Goal: Book appointment/travel/reservation

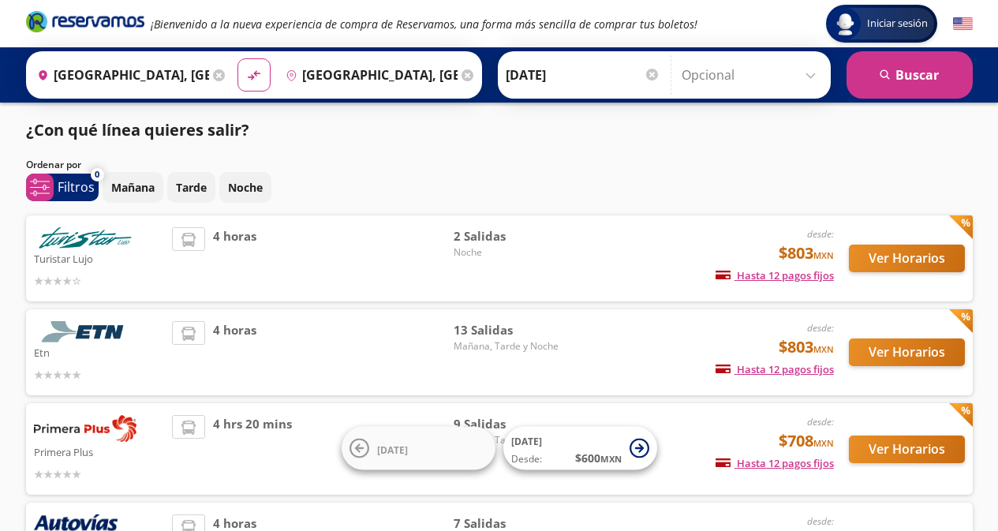
click at [427, 77] on input "[GEOGRAPHIC_DATA], [GEOGRAPHIC_DATA]" at bounding box center [368, 74] width 178 height 39
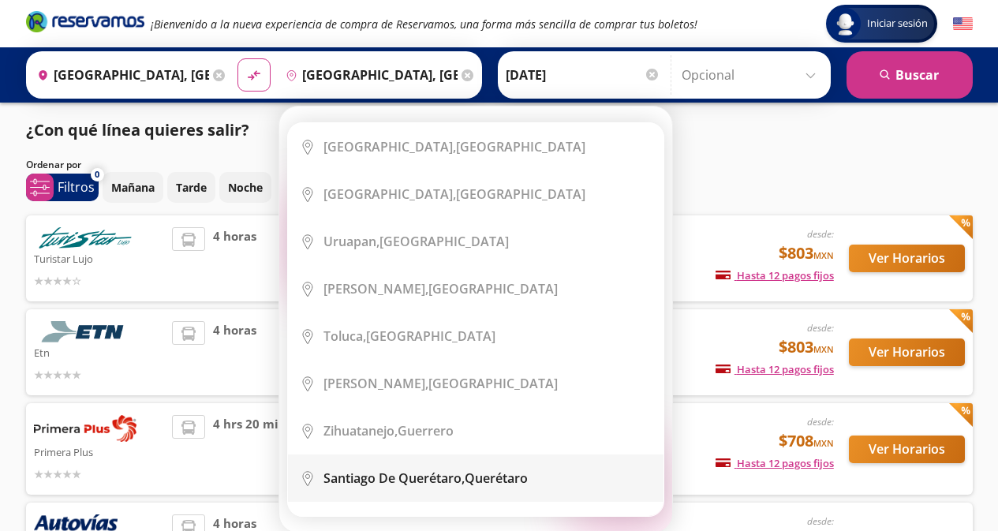
drag, startPoint x: 609, startPoint y: 507, endPoint x: 604, endPoint y: 474, distance: 33.5
click at [604, 474] on ul "City Icon [GEOGRAPHIC_DATA], [GEOGRAPHIC_DATA] City Icon [GEOGRAPHIC_DATA], [GE…" at bounding box center [475, 319] width 377 height 394
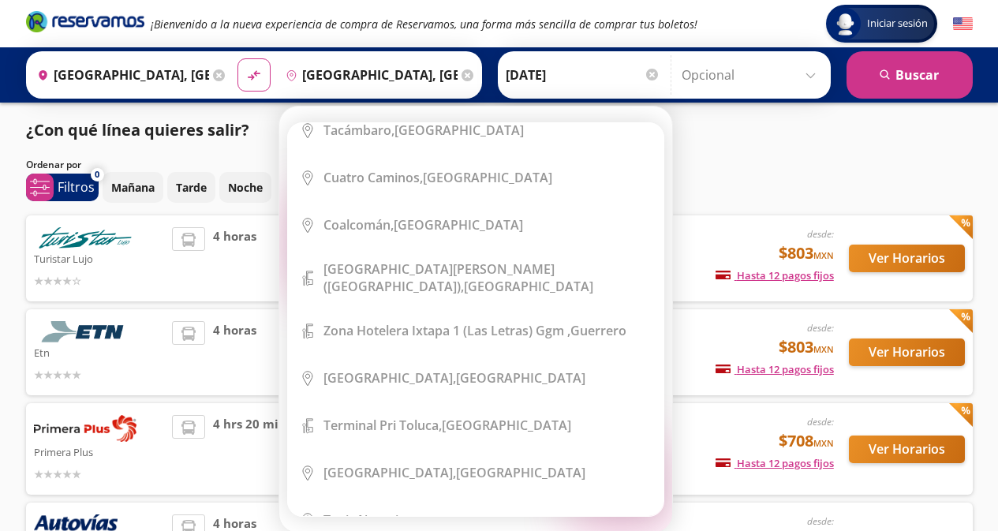
scroll to position [1733, 0]
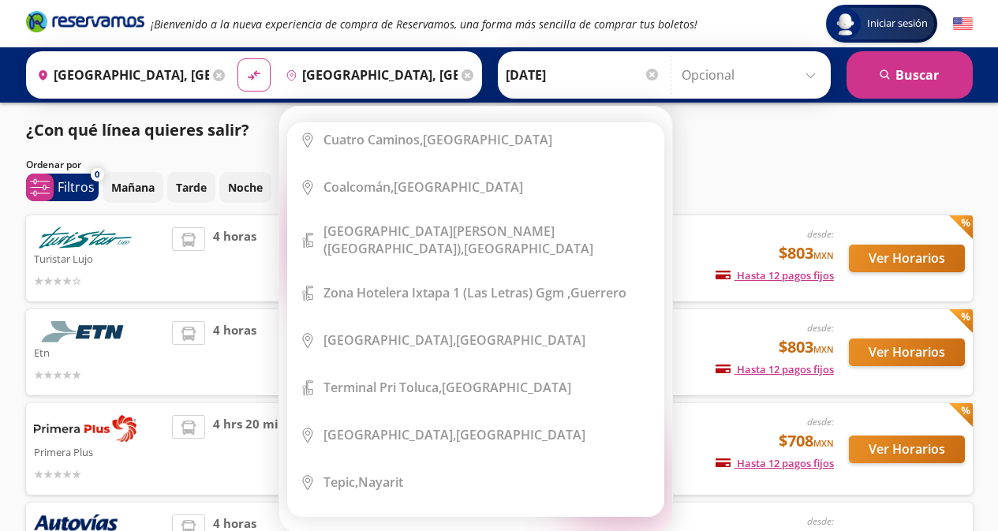
click at [462, 78] on icon at bounding box center [467, 75] width 12 height 12
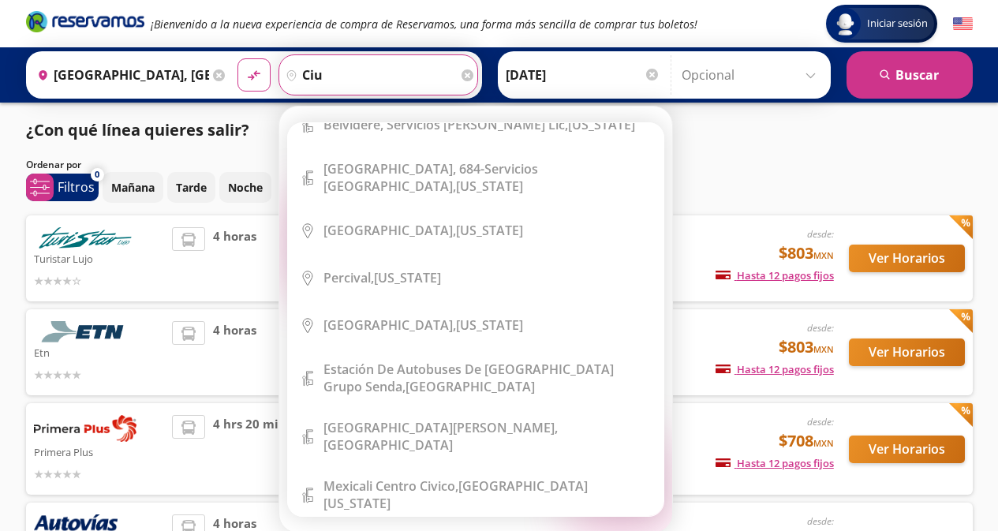
scroll to position [0, 0]
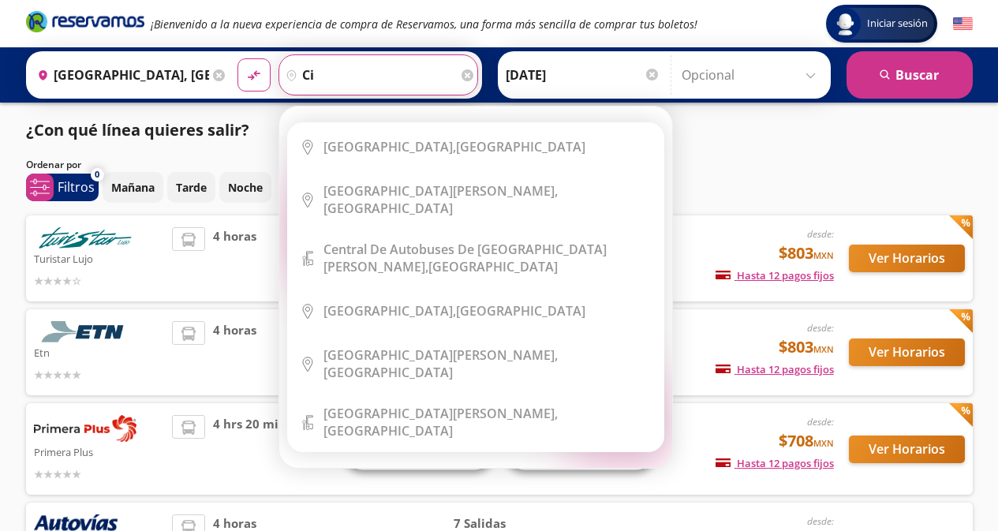
type input "c"
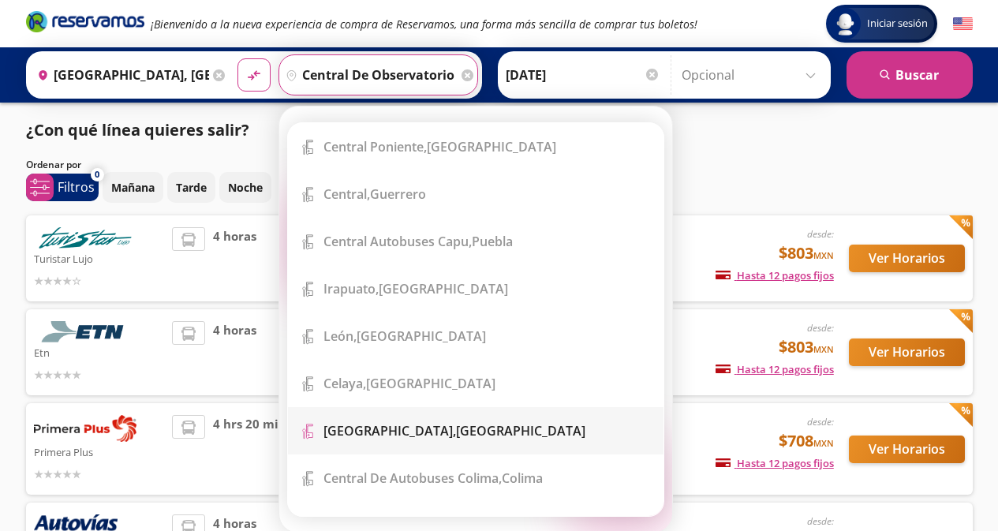
click at [637, 436] on div "[GEOGRAPHIC_DATA], [GEOGRAPHIC_DATA]" at bounding box center [487, 430] width 328 height 17
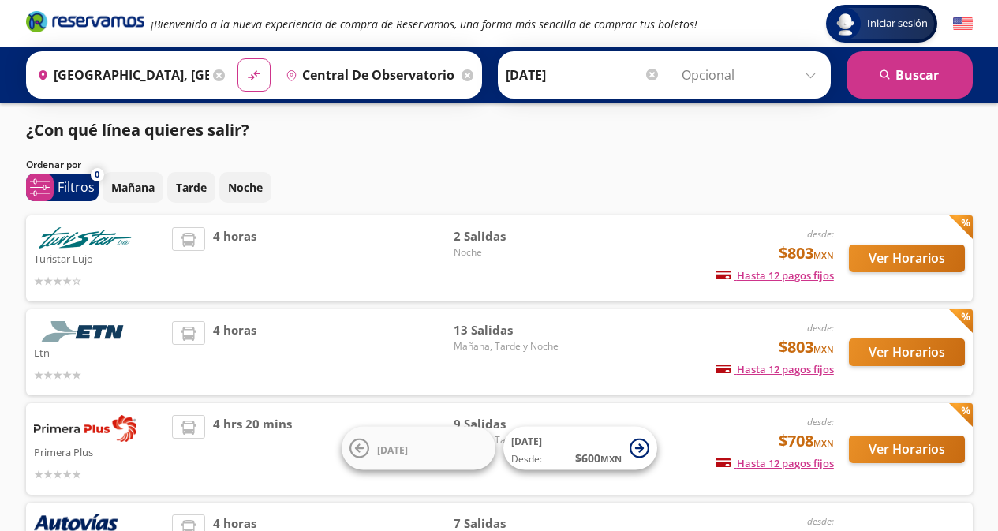
type input "[GEOGRAPHIC_DATA], [GEOGRAPHIC_DATA]"
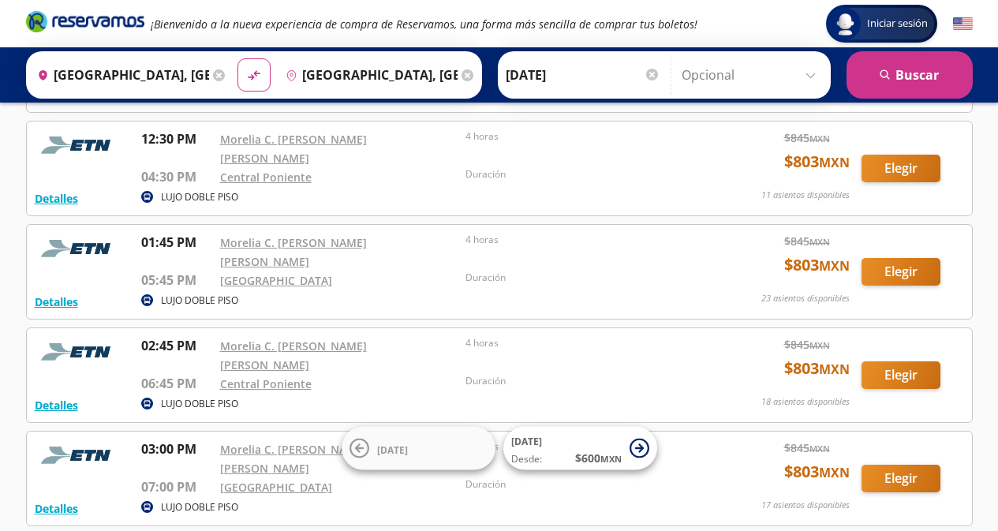
scroll to position [284, 0]
